Goal: Transaction & Acquisition: Purchase product/service

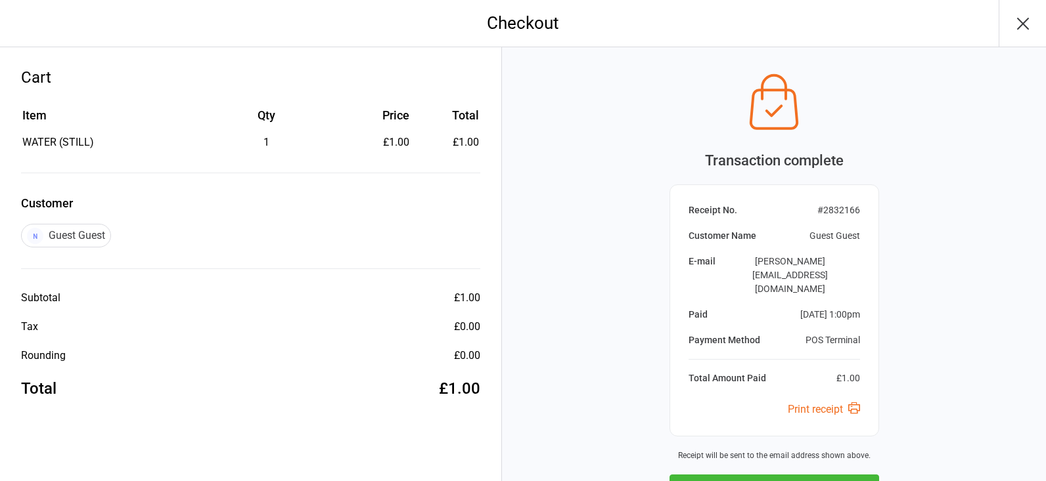
drag, startPoint x: 743, startPoint y: 435, endPoint x: 740, endPoint y: 428, distance: 7.3
click at [743, 481] on icon "button" at bounding box center [749, 489] width 17 height 17
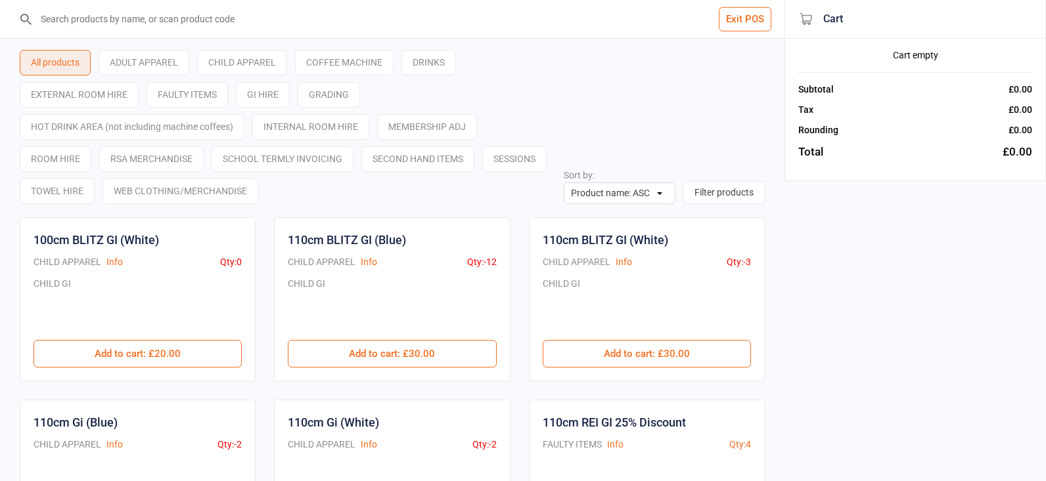
click at [82, 1] on input "search" at bounding box center [400, 19] width 732 height 38
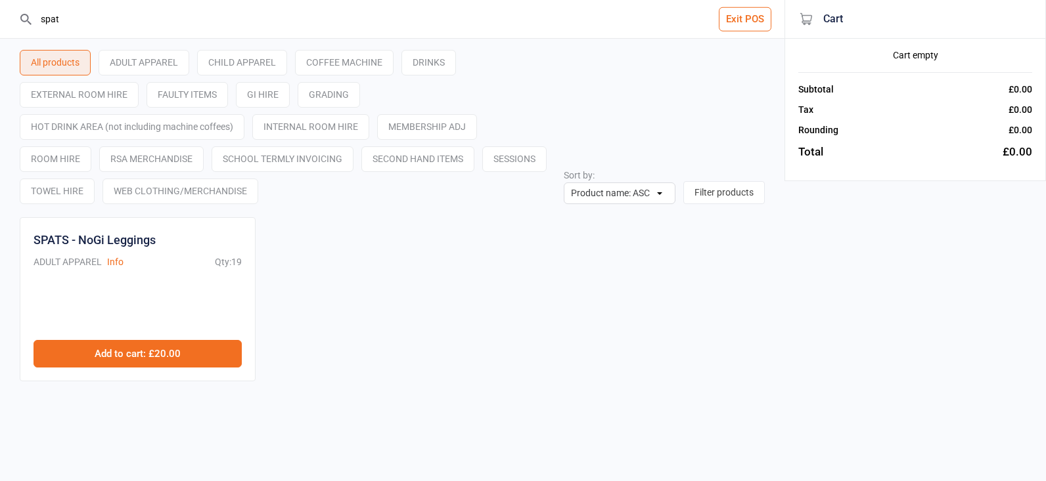
type input "spat"
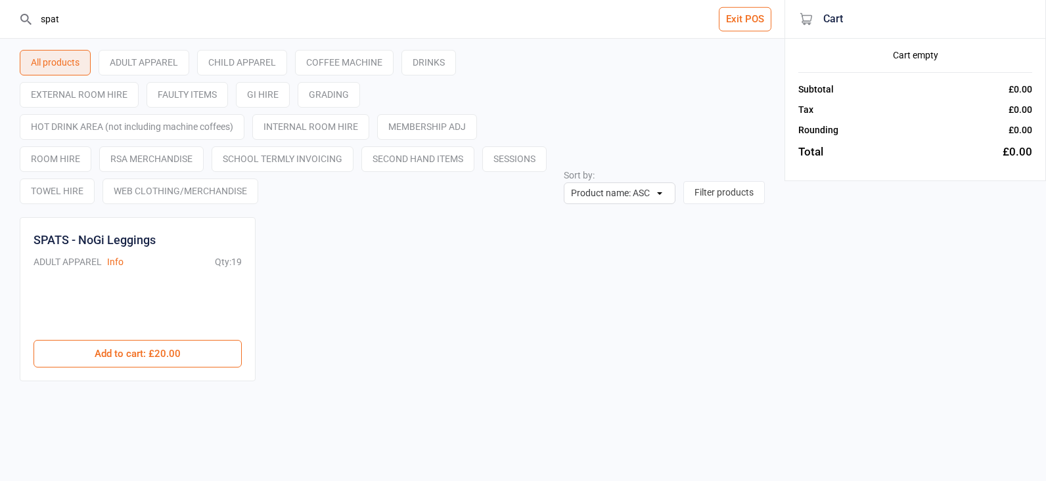
drag, startPoint x: 206, startPoint y: 359, endPoint x: 343, endPoint y: 330, distance: 139.5
click at [206, 359] on button "Add to cart : £20.00" at bounding box center [137, 354] width 208 height 28
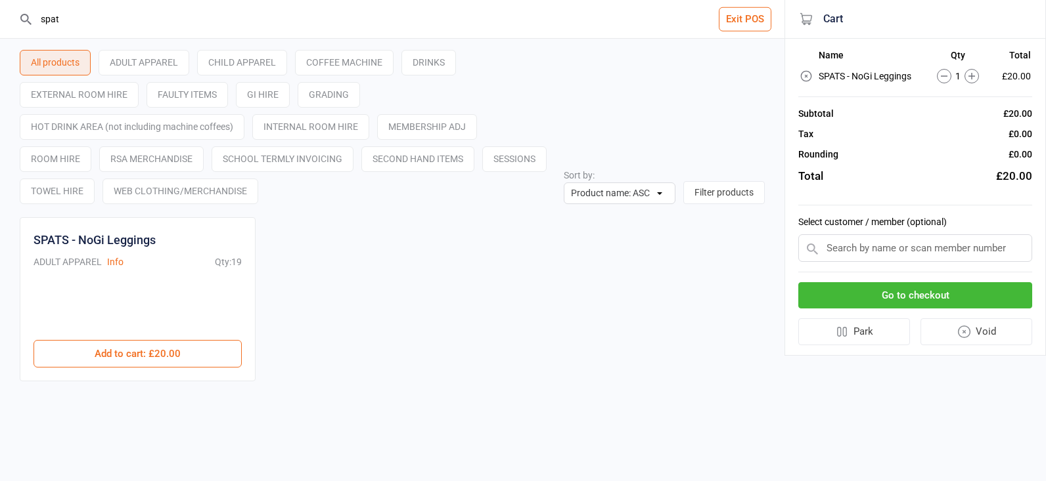
click at [894, 288] on button "Go to checkout" at bounding box center [915, 295] width 234 height 27
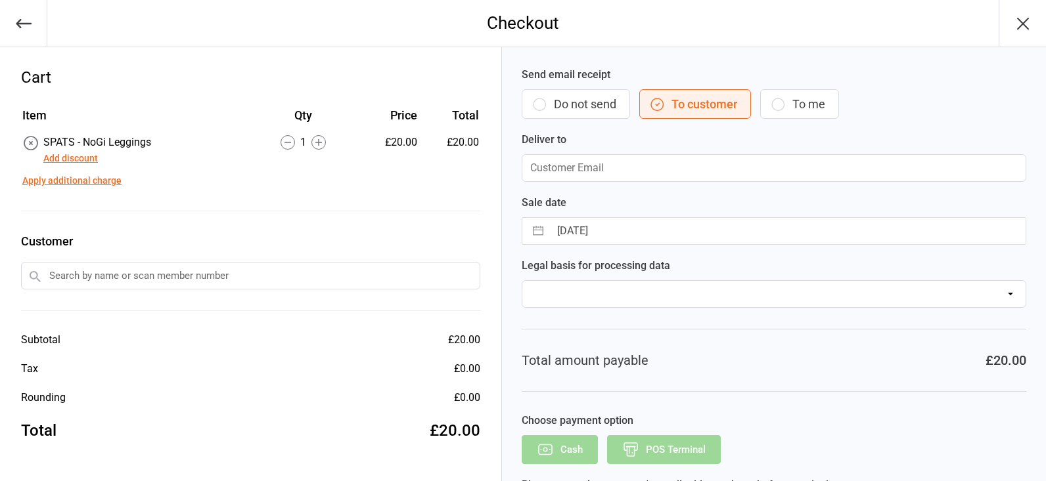
click at [112, 285] on input "text" at bounding box center [250, 276] width 459 height 28
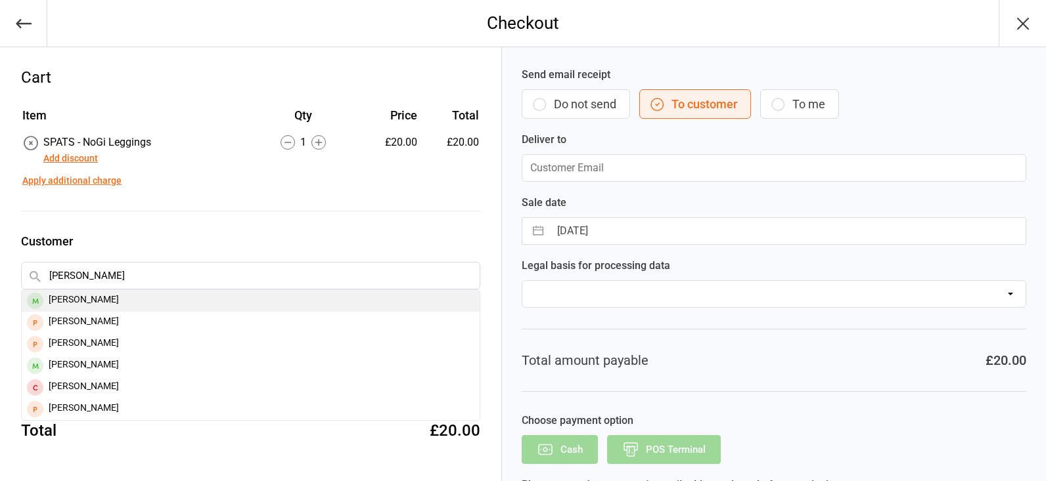
type input "[PERSON_NAME]"
drag, startPoint x: 130, startPoint y: 305, endPoint x: 139, endPoint y: 303, distance: 9.4
click at [130, 305] on div "[PERSON_NAME]" at bounding box center [251, 301] width 458 height 22
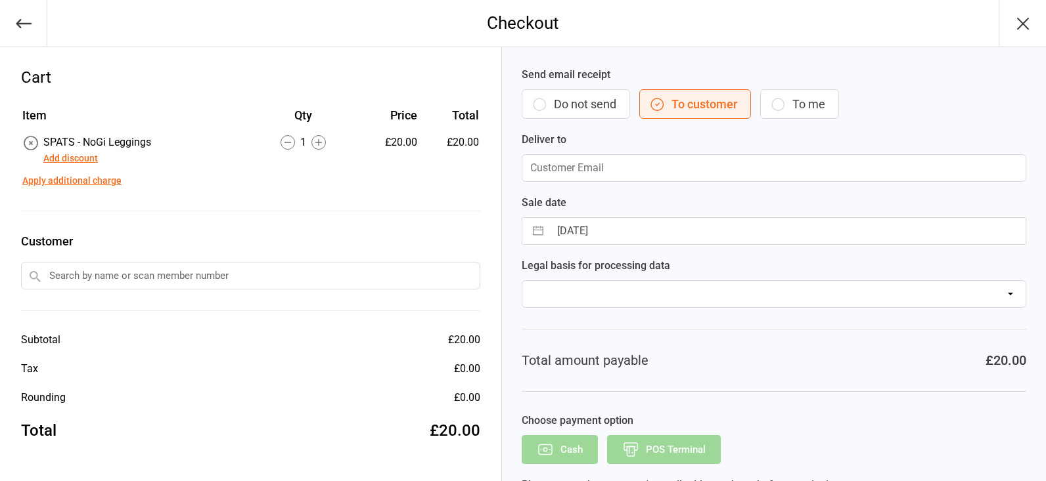
type input "[EMAIL_ADDRESS][DOMAIN_NAME]"
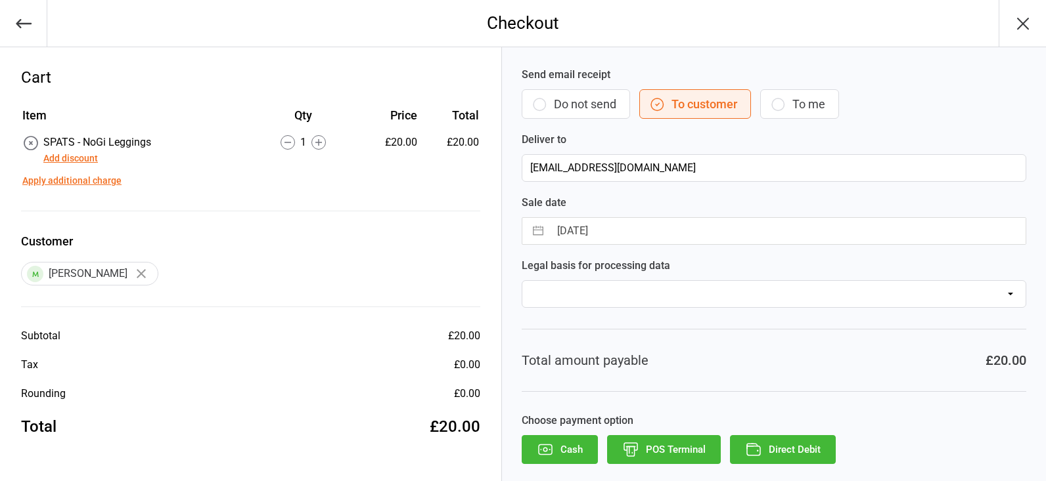
click at [668, 456] on button "POS Terminal" at bounding box center [664, 449] width 114 height 29
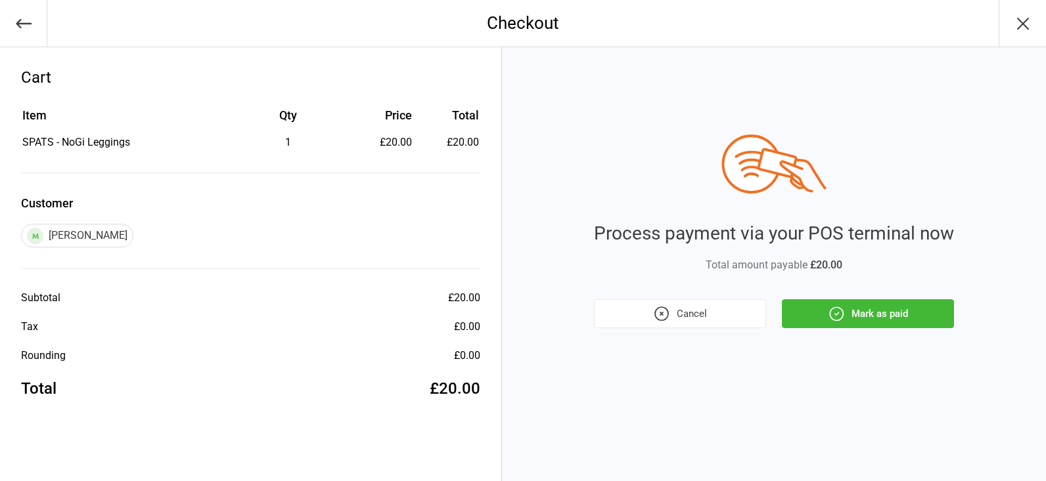
click at [811, 307] on button "Mark as paid" at bounding box center [868, 313] width 172 height 29
